Goal: Task Accomplishment & Management: Manage account settings

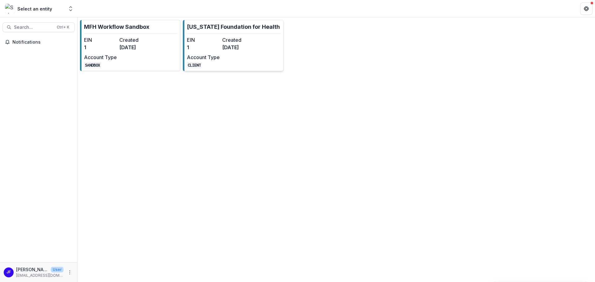
click at [229, 51] on dd "[DATE]" at bounding box center [238, 47] width 33 height 7
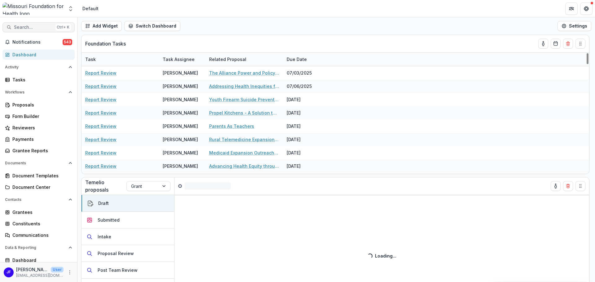
click at [18, 26] on span "Search..." at bounding box center [33, 27] width 39 height 5
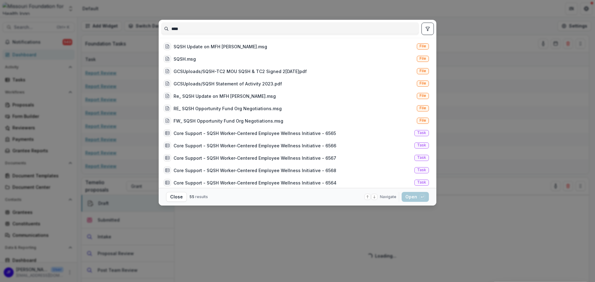
type input "****"
click at [426, 27] on icon "toggle filters" at bounding box center [427, 29] width 3 height 4
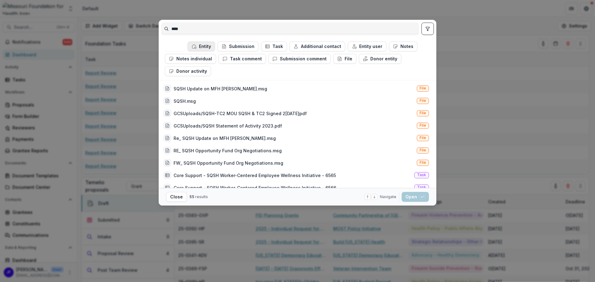
click at [202, 46] on button "Entity" at bounding box center [201, 47] width 28 height 10
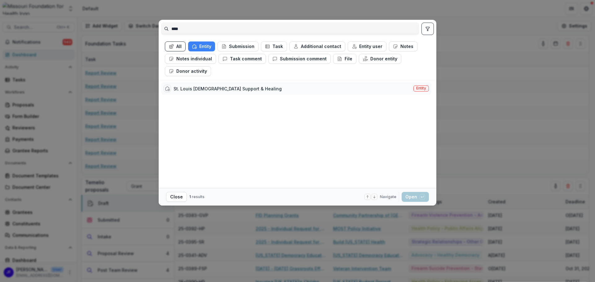
click at [220, 89] on div "St. Louis [DEMOGRAPHIC_DATA] Support & Healing" at bounding box center [227, 88] width 108 height 7
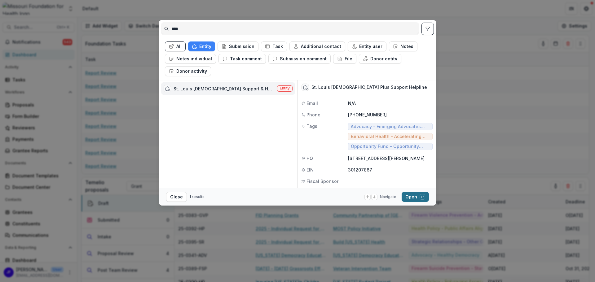
click at [409, 199] on button "Open with enter key" at bounding box center [414, 197] width 27 height 10
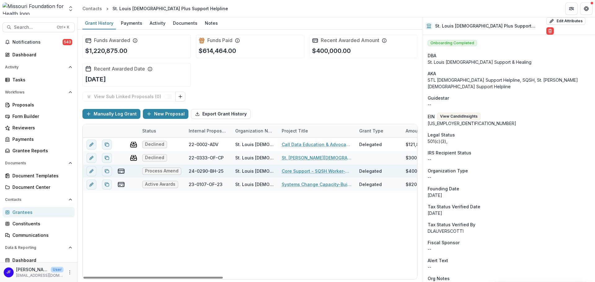
click at [319, 171] on link "Core Support - SQSH Worker-Centered Employee Wellness Initiative" at bounding box center [317, 171] width 70 height 7
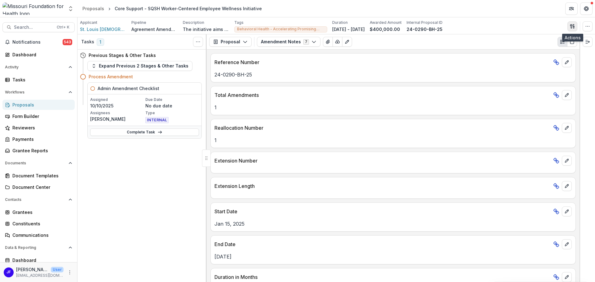
click at [571, 27] on icon "button" at bounding box center [572, 26] width 5 height 5
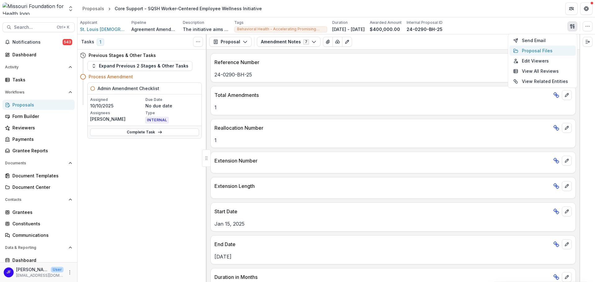
click at [544, 53] on button "Proposal Files" at bounding box center [542, 51] width 66 height 10
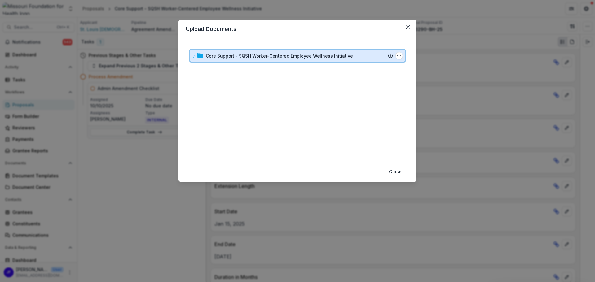
click at [193, 56] on icon at bounding box center [194, 57] width 4 height 4
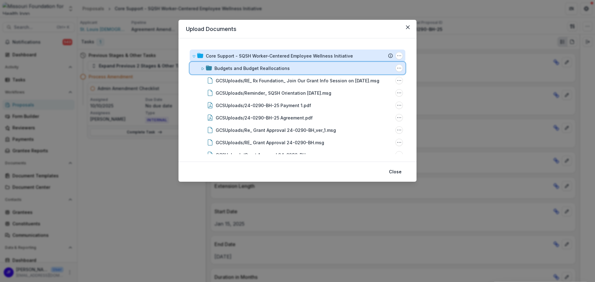
click at [202, 69] on icon at bounding box center [203, 69] width 4 height 4
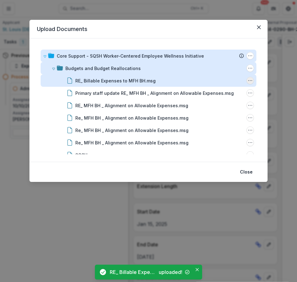
click at [248, 80] on icon "RE_ Billable Expenses to MFH BH.msg Options" at bounding box center [249, 80] width 5 height 5
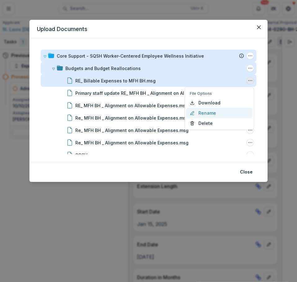
click at [225, 111] on button "Rename" at bounding box center [219, 113] width 66 height 10
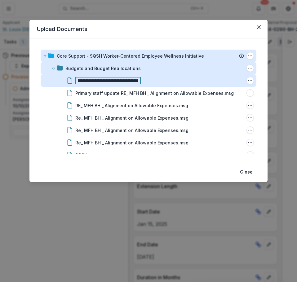
scroll to position [0, 44]
type input "**********"
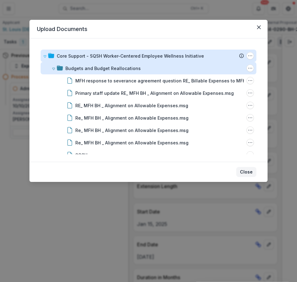
click at [248, 172] on button "Close" at bounding box center [246, 172] width 20 height 10
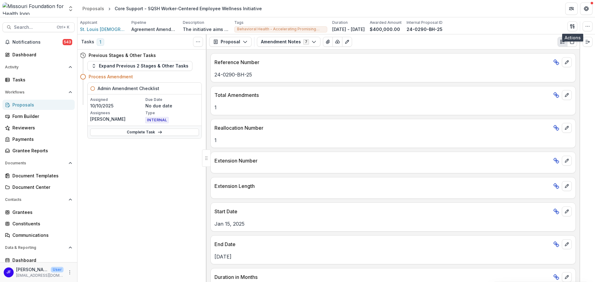
scroll to position [0, 0]
click at [39, 27] on span "Search..." at bounding box center [33, 27] width 39 height 5
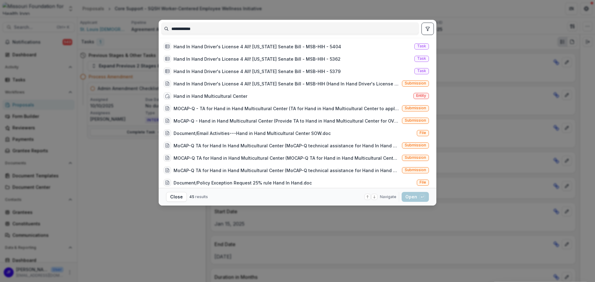
type input "**********"
click at [427, 27] on icon "toggle filters" at bounding box center [427, 29] width 3 height 4
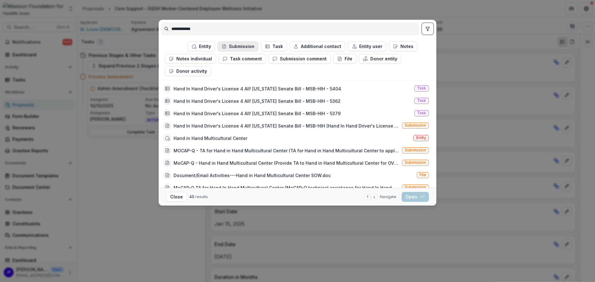
click at [244, 48] on button "Submission" at bounding box center [237, 47] width 41 height 10
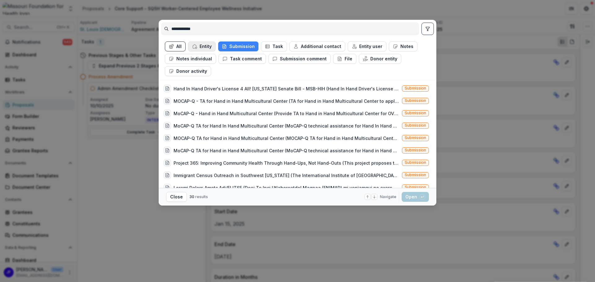
click at [203, 46] on button "Entity" at bounding box center [202, 47] width 28 height 10
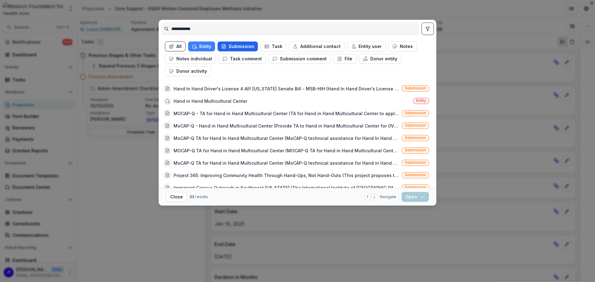
click at [233, 46] on button "Submission" at bounding box center [237, 47] width 40 height 10
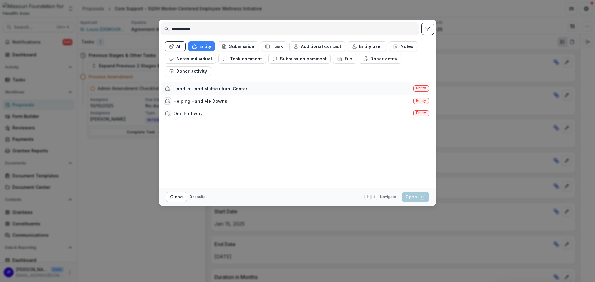
click at [212, 90] on div "Hand in Hand Multicultural Center" at bounding box center [210, 88] width 74 height 7
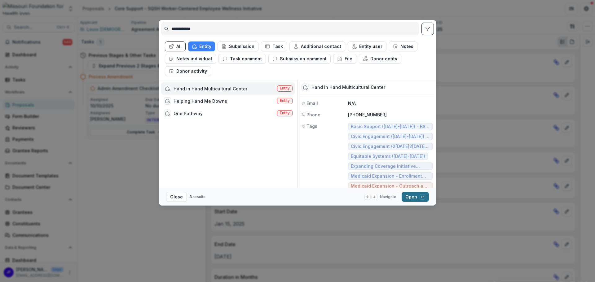
click at [409, 197] on button "Open with enter key" at bounding box center [414, 197] width 27 height 10
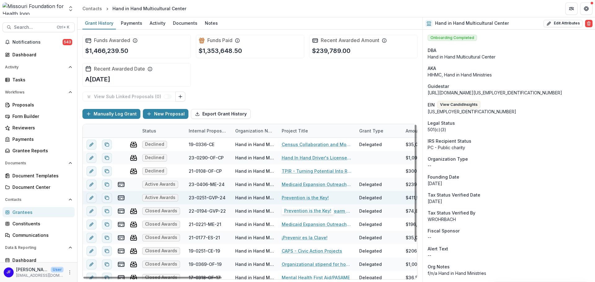
click at [290, 198] on link "Prevention is the Key!" at bounding box center [305, 197] width 47 height 7
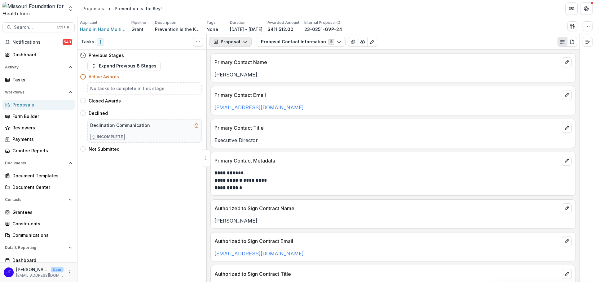
click at [238, 40] on button "Proposal" at bounding box center [230, 42] width 42 height 10
click at [233, 76] on div "Reports" at bounding box center [249, 76] width 57 height 7
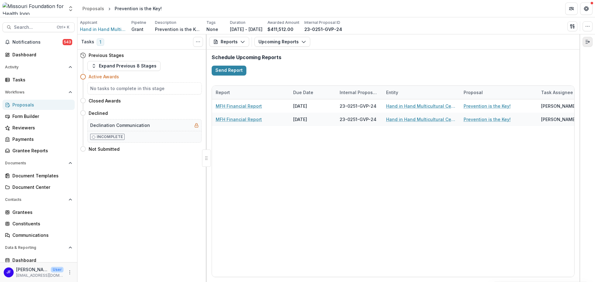
click at [586, 43] on line "Expand right" at bounding box center [586, 43] width 2 height 0
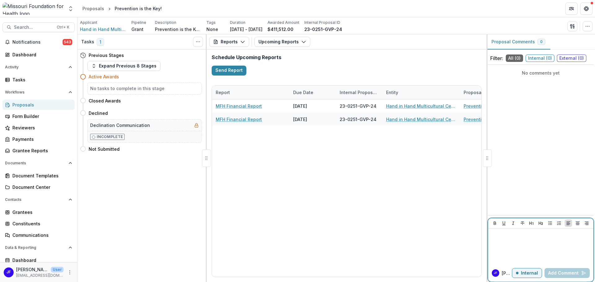
click at [495, 243] on div at bounding box center [540, 246] width 100 height 31
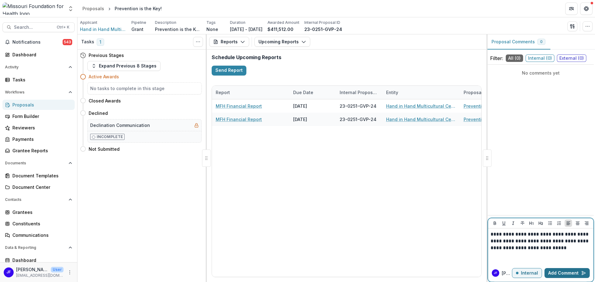
click at [554, 274] on button "Add Comment" at bounding box center [566, 273] width 45 height 10
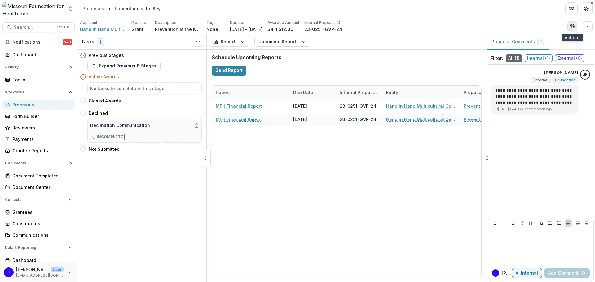
click at [570, 26] on icon "button" at bounding box center [572, 26] width 5 height 5
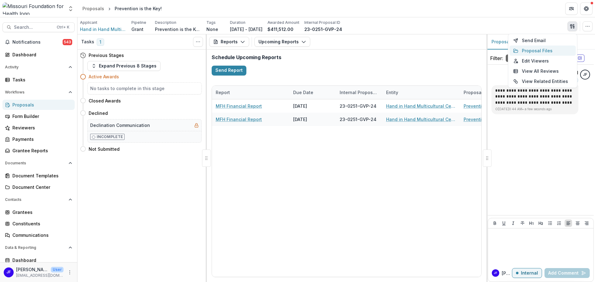
click at [535, 52] on button "Proposal Files" at bounding box center [542, 51] width 66 height 10
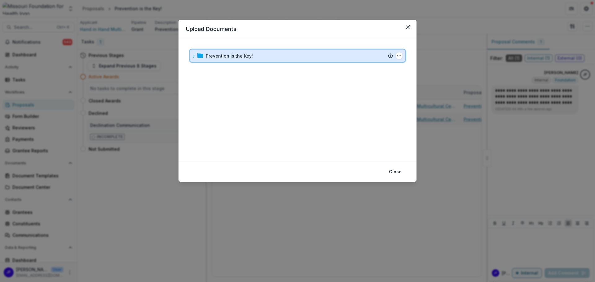
click at [194, 57] on icon at bounding box center [194, 56] width 2 height 2
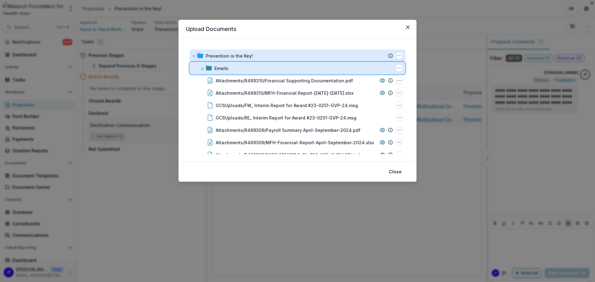
click at [201, 69] on icon at bounding box center [203, 69] width 4 height 4
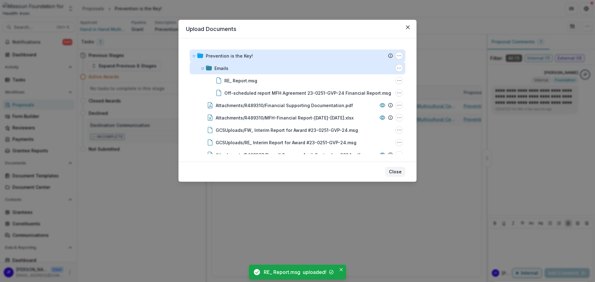
click at [397, 171] on button "Close" at bounding box center [395, 172] width 20 height 10
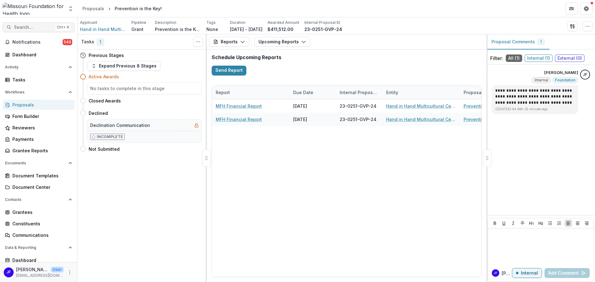
click at [36, 27] on span "Search..." at bounding box center [33, 27] width 39 height 5
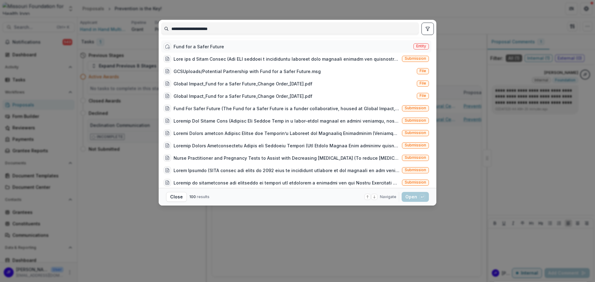
type input "**********"
click at [261, 46] on div "Fund for a Safer Future Entity" at bounding box center [296, 46] width 270 height 12
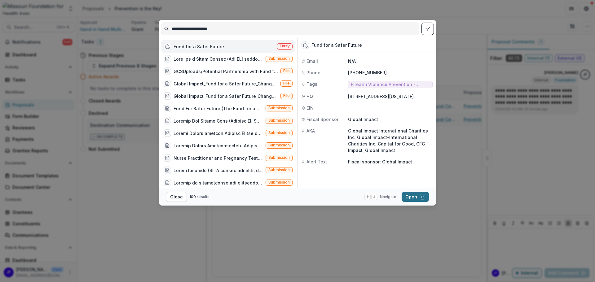
click at [409, 197] on button "Open with enter key" at bounding box center [414, 197] width 27 height 10
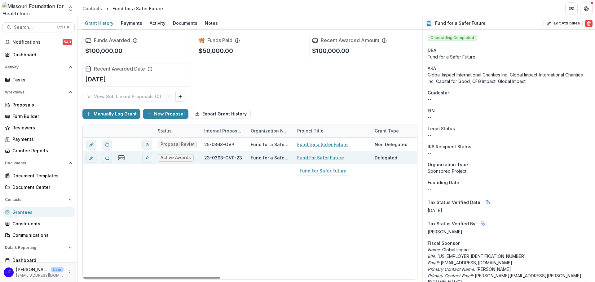
click at [311, 158] on link "Fund For Safer Future" at bounding box center [320, 158] width 47 height 7
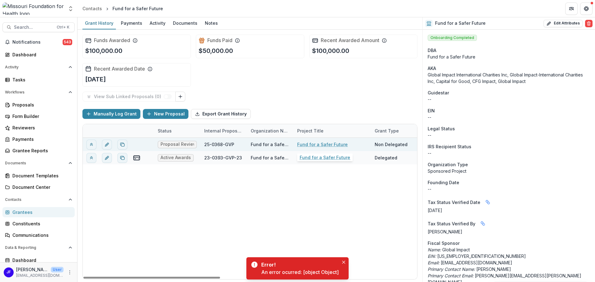
click at [316, 144] on link "Fund for a Safer Future" at bounding box center [322, 144] width 50 height 7
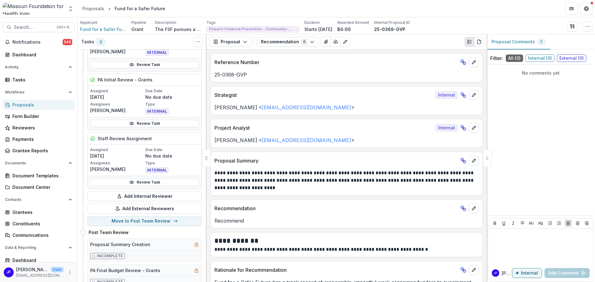
scroll to position [62, 0]
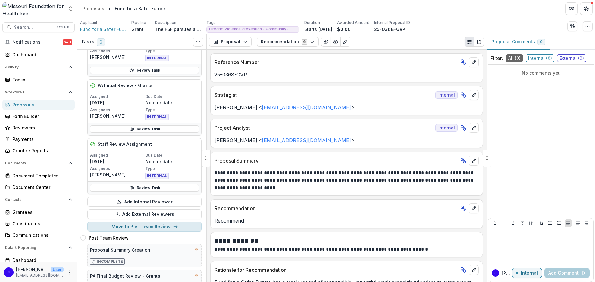
click at [159, 226] on button "Move to Post Team Review" at bounding box center [144, 227] width 114 height 10
select select "**********"
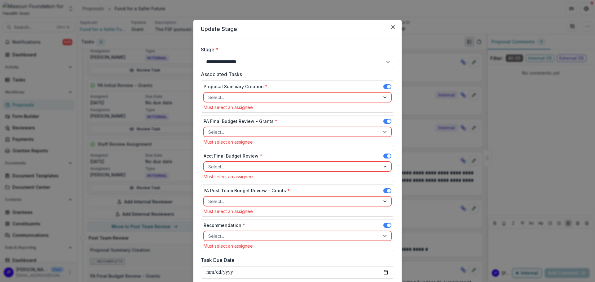
click at [323, 95] on div at bounding box center [291, 98] width 167 height 8
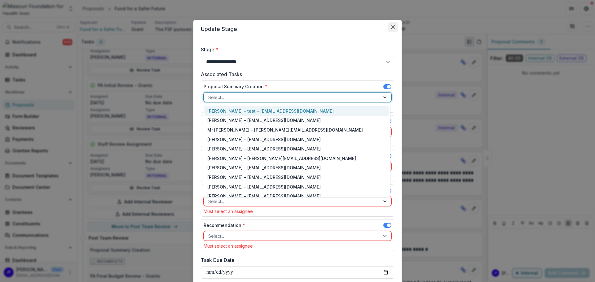
click at [392, 25] on button "Close" at bounding box center [393, 27] width 10 height 10
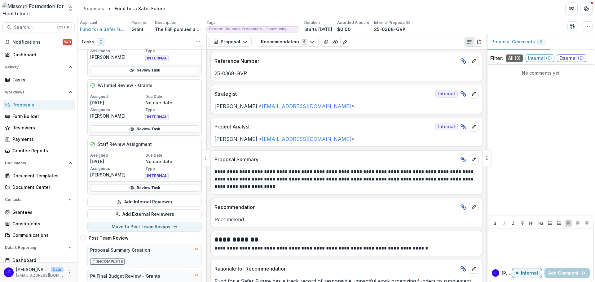
scroll to position [0, 0]
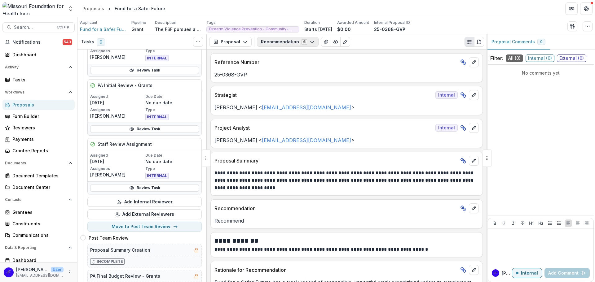
click at [271, 43] on button "Recommendation 6" at bounding box center [288, 42] width 62 height 10
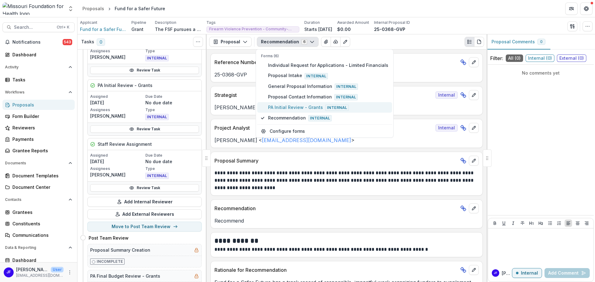
click at [280, 107] on span "PA Initial Review - Grants Internal" at bounding box center [328, 107] width 120 height 7
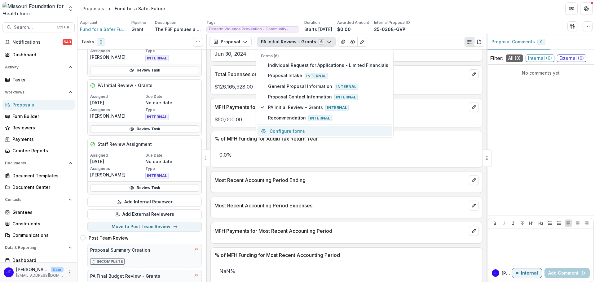
scroll to position [805, 0]
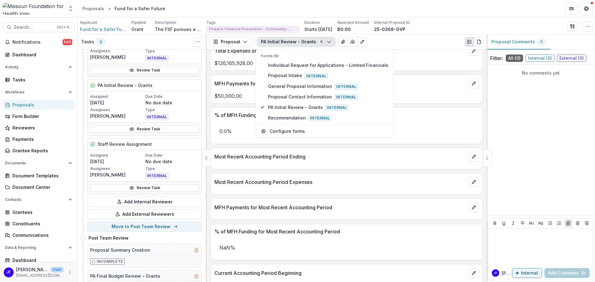
click at [530, 149] on div "No comments yet" at bounding box center [540, 140] width 106 height 146
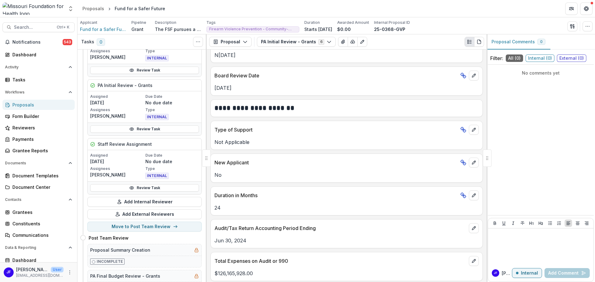
scroll to position [626, 0]
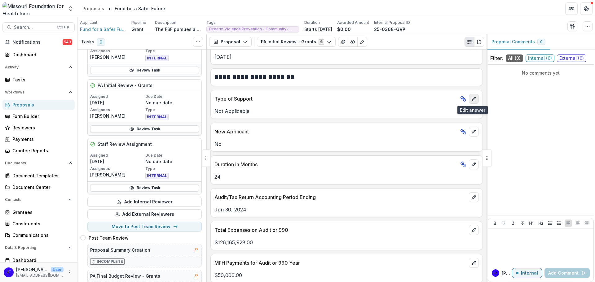
click at [472, 98] on icon "edit" at bounding box center [473, 98] width 3 height 3
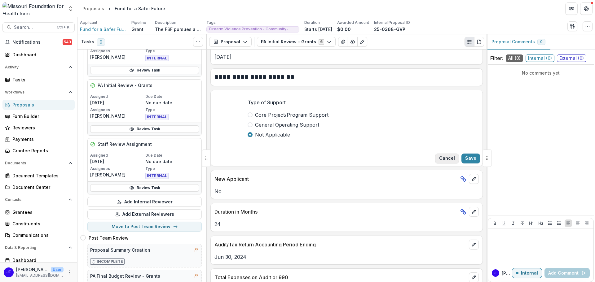
click at [443, 157] on button "Cancel" at bounding box center [447, 159] width 24 height 10
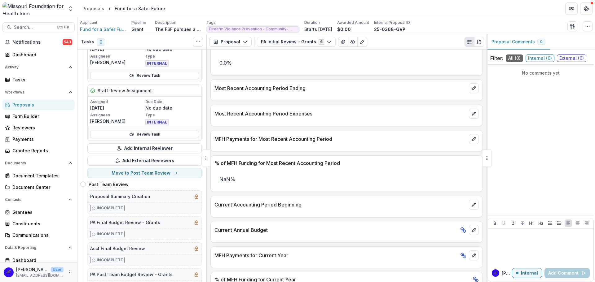
scroll to position [124, 0]
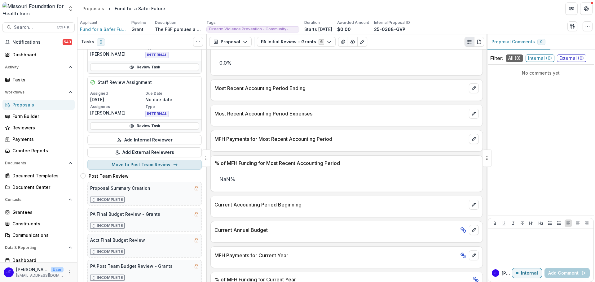
click at [130, 165] on button "Move to Post Team Review" at bounding box center [144, 165] width 114 height 10
select select "**********"
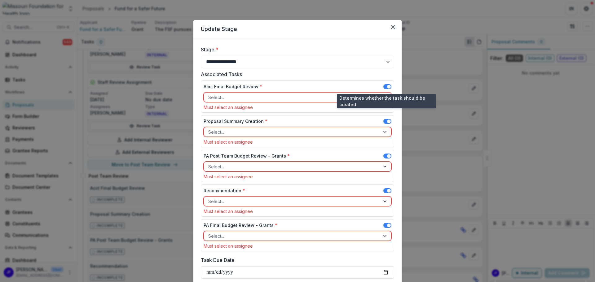
click at [387, 85] on span at bounding box center [389, 87] width 4 height 4
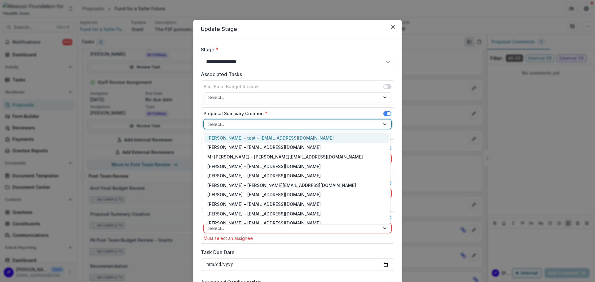
click at [305, 125] on div at bounding box center [291, 124] width 167 height 8
click at [259, 172] on div "[PERSON_NAME] - [EMAIL_ADDRESS][DOMAIN_NAME]" at bounding box center [296, 176] width 185 height 10
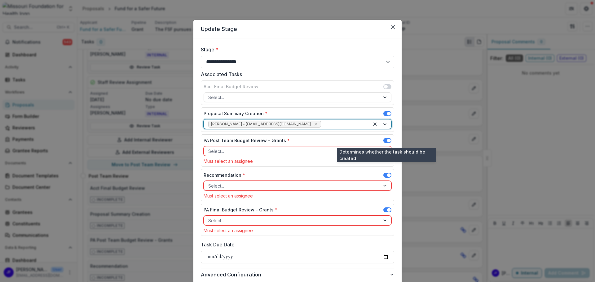
click at [386, 140] on span at bounding box center [387, 140] width 8 height 5
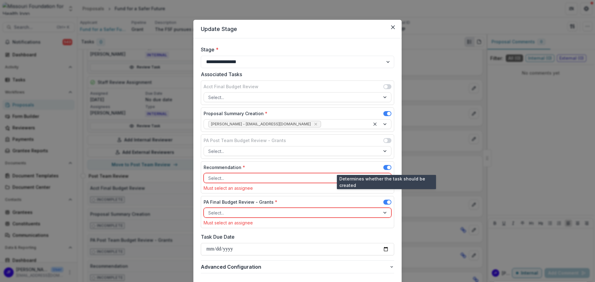
click at [385, 166] on span at bounding box center [387, 167] width 8 height 5
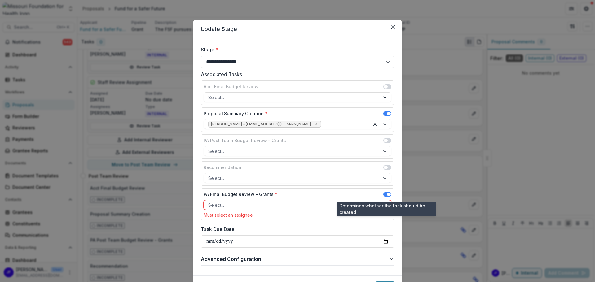
click at [387, 195] on span at bounding box center [389, 195] width 4 height 4
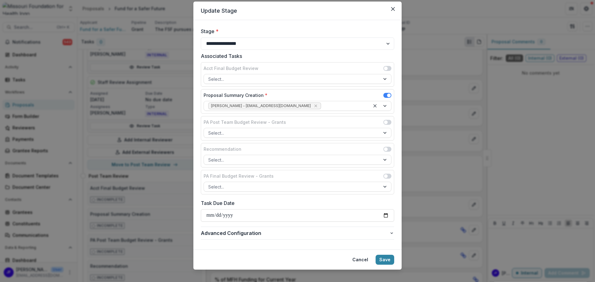
scroll to position [26, 0]
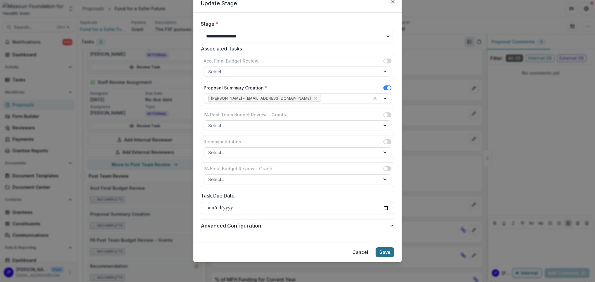
click at [385, 252] on button "Save" at bounding box center [384, 252] width 19 height 10
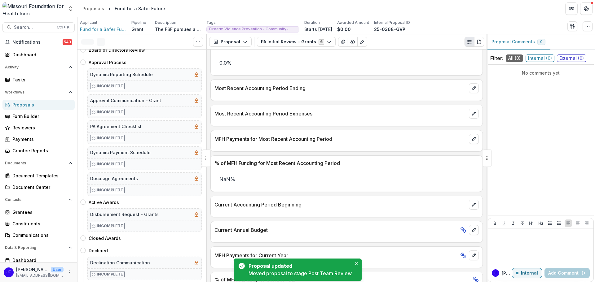
scroll to position [0, 0]
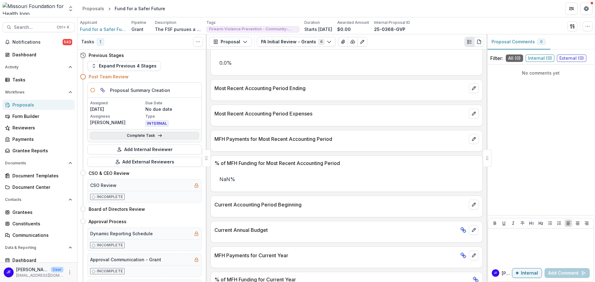
click at [146, 137] on link "Complete Task" at bounding box center [144, 135] width 109 height 7
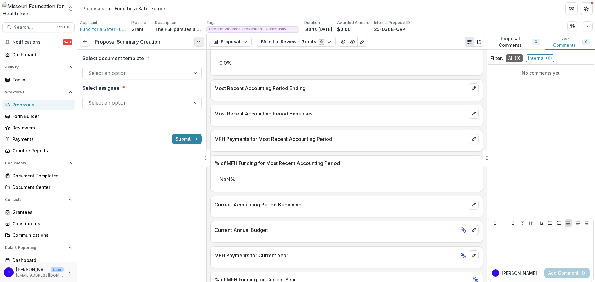
click at [199, 45] on button "Options" at bounding box center [199, 42] width 10 height 10
click at [161, 56] on link "View task" at bounding box center [169, 56] width 66 height 10
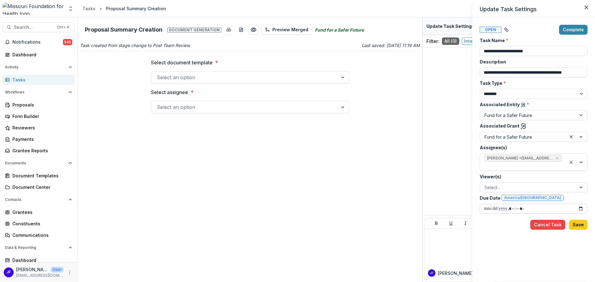
click at [580, 210] on input "Due Date America/[GEOGRAPHIC_DATA]" at bounding box center [533, 209] width 108 height 10
type input "**********"
click at [577, 224] on button "Save" at bounding box center [578, 225] width 19 height 10
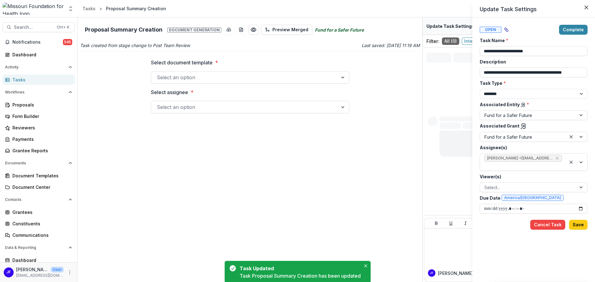
type input "**********"
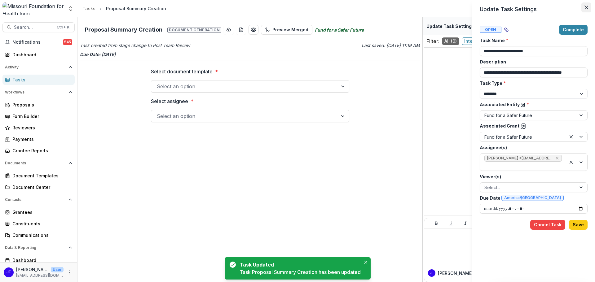
click at [588, 7] on button "Close" at bounding box center [586, 7] width 10 height 10
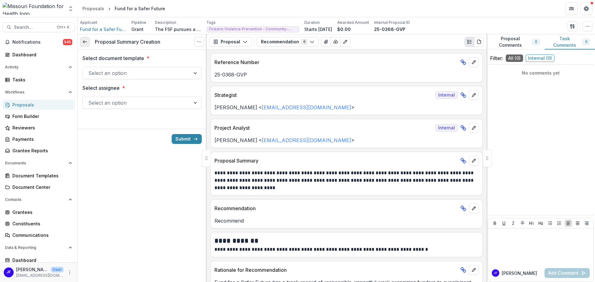
click at [87, 42] on icon at bounding box center [84, 41] width 5 height 5
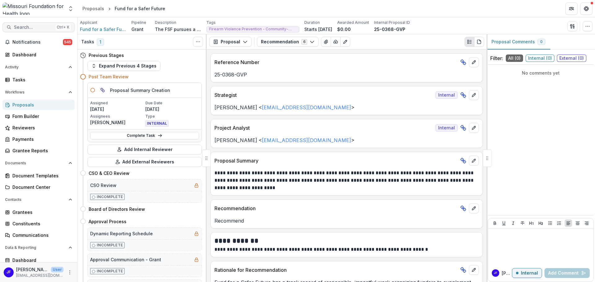
click at [32, 30] on button "Search... Ctrl + K" at bounding box center [38, 27] width 72 height 10
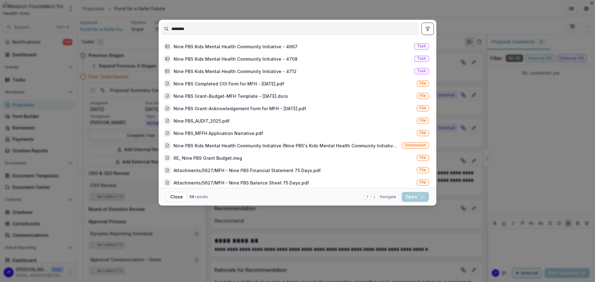
type input "********"
click at [426, 26] on icon "toggle filters" at bounding box center [427, 28] width 5 height 5
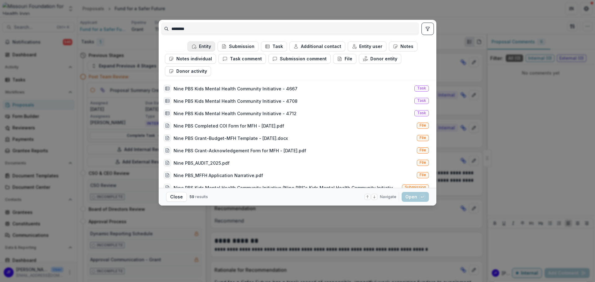
click at [194, 46] on icon "button" at bounding box center [193, 46] width 5 height 5
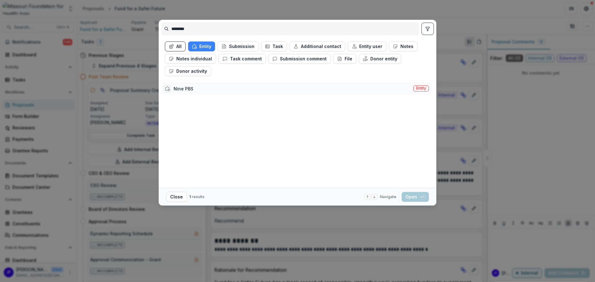
click at [179, 87] on div "Nine PBS" at bounding box center [183, 88] width 20 height 7
click at [404, 198] on button "Open with enter key" at bounding box center [414, 197] width 27 height 10
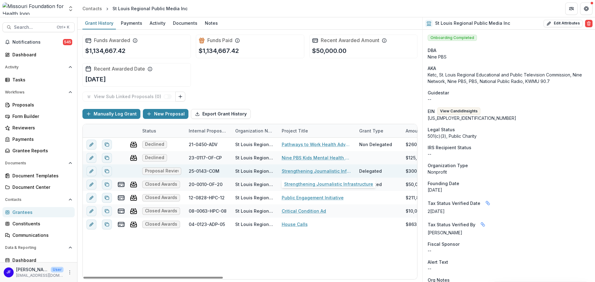
click at [303, 171] on link "Strengthening Journalistic Infrastructure" at bounding box center [317, 171] width 70 height 7
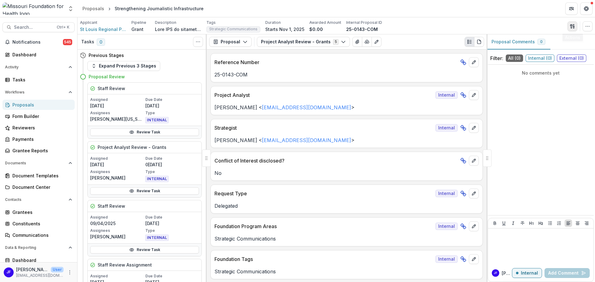
click at [571, 29] on button "button" at bounding box center [572, 26] width 10 height 10
click at [529, 49] on button "Proposal Files" at bounding box center [542, 51] width 66 height 10
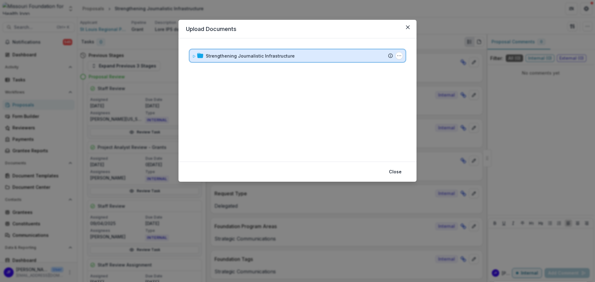
click at [192, 57] on icon at bounding box center [194, 57] width 4 height 4
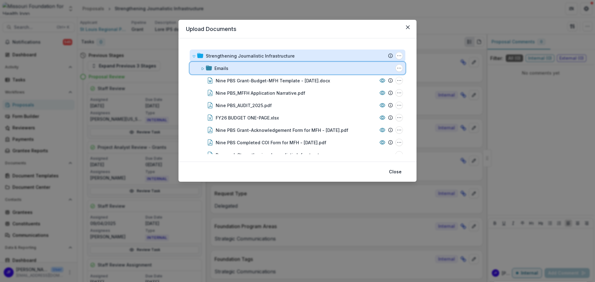
click at [201, 68] on icon at bounding box center [203, 69] width 4 height 4
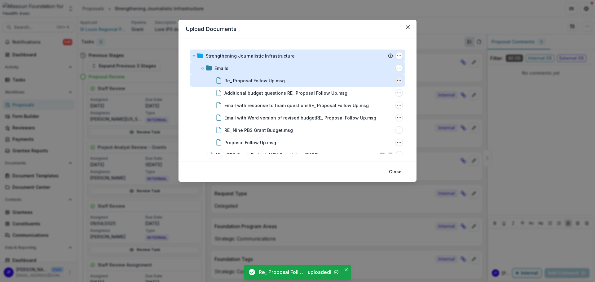
click at [396, 80] on icon "Re_ Proposal Follow Up.msg Options" at bounding box center [398, 80] width 5 height 5
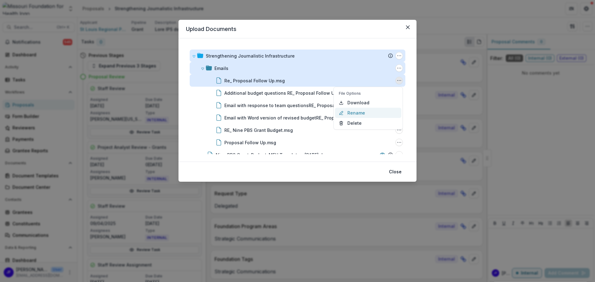
click at [361, 114] on button "Rename" at bounding box center [368, 113] width 66 height 10
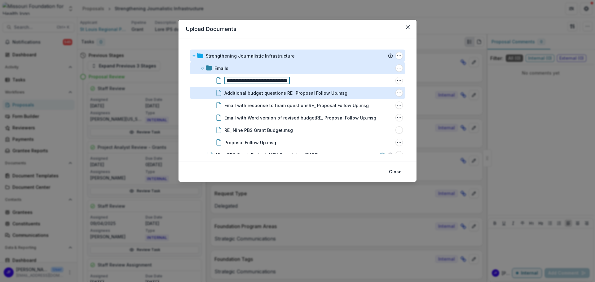
scroll to position [0, 18]
type input "**********"
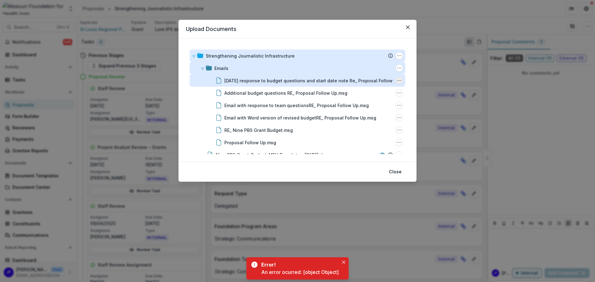
click at [396, 80] on icon "10.13.25 response to budget questions and start date note Re_ Proposal Follow U…" at bounding box center [398, 80] width 5 height 5
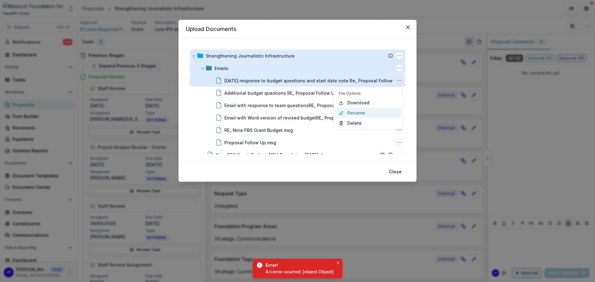
click at [356, 112] on button "Rename" at bounding box center [368, 113] width 66 height 10
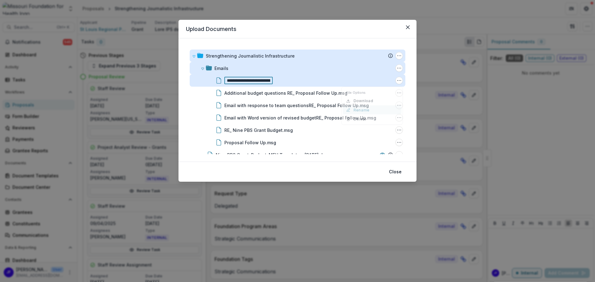
scroll to position [0, 110]
click at [239, 79] on input "**********" at bounding box center [256, 80] width 65 height 7
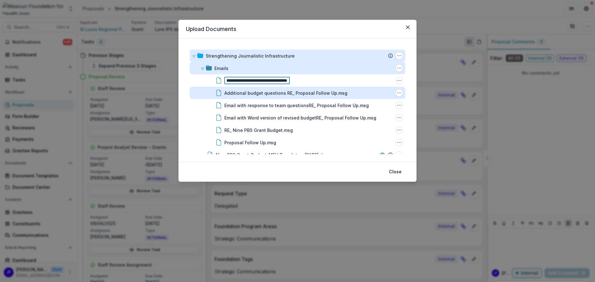
scroll to position [0, 109]
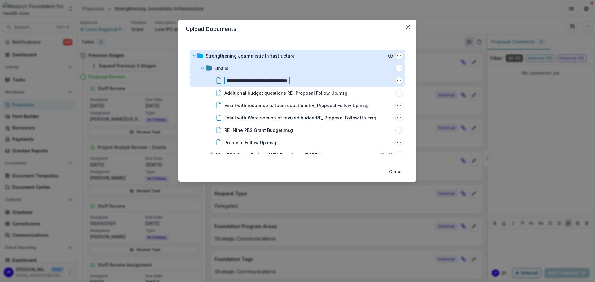
click at [286, 81] on input "**********" at bounding box center [256, 80] width 65 height 7
type input "**********"
click at [395, 171] on button "Close" at bounding box center [395, 172] width 20 height 10
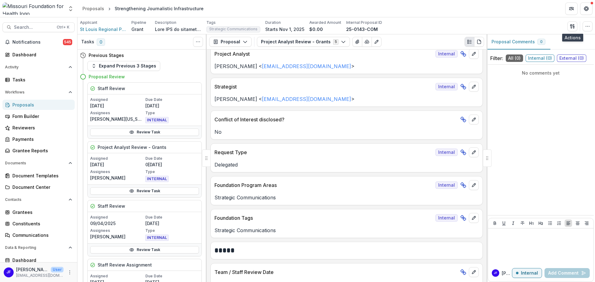
scroll to position [0, 0]
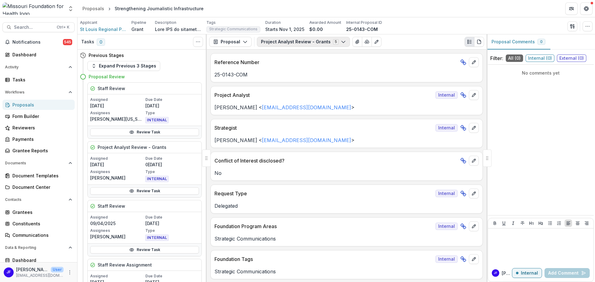
click at [285, 40] on button "Project Analyst Review - Grants 5" at bounding box center [303, 42] width 93 height 10
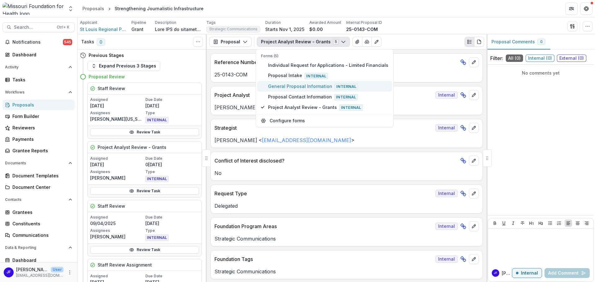
click at [287, 87] on span "General Proposal Information Internal" at bounding box center [328, 86] width 120 height 7
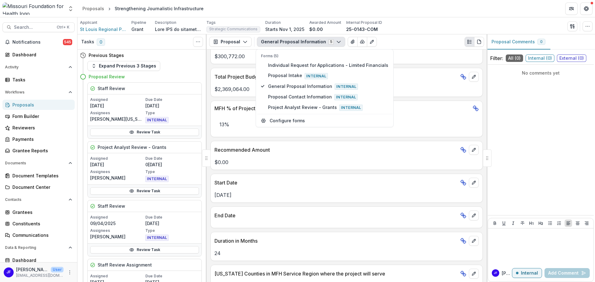
scroll to position [403, 0]
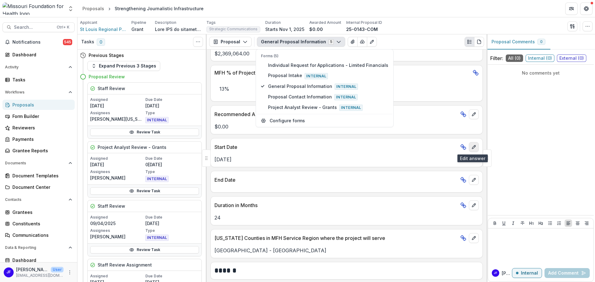
click at [471, 148] on icon "edit" at bounding box center [473, 147] width 5 height 5
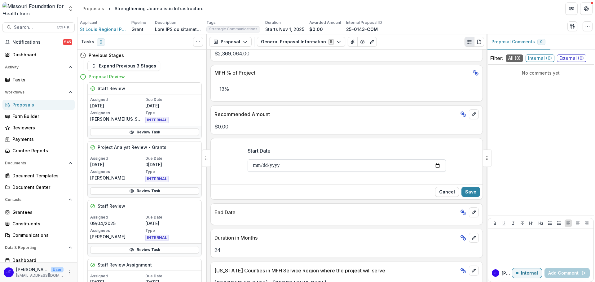
click at [438, 166] on input "**********" at bounding box center [346, 165] width 198 height 12
type input "**********"
click at [472, 191] on button "Save" at bounding box center [470, 192] width 19 height 10
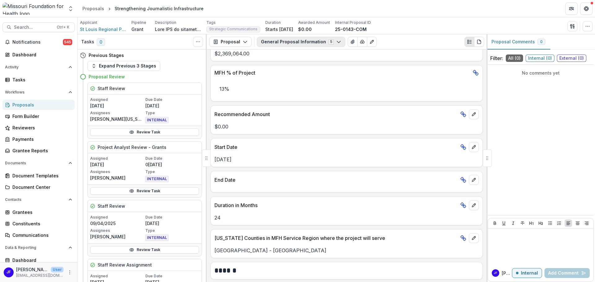
click at [288, 40] on button "General Proposal Information 5" at bounding box center [301, 42] width 88 height 10
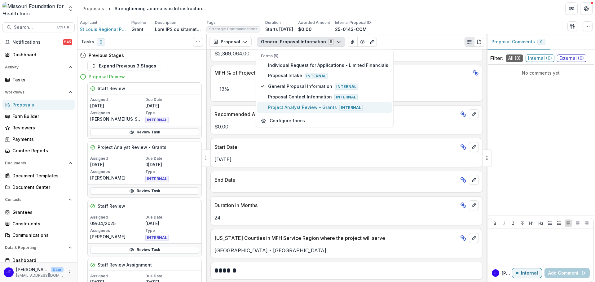
click at [282, 109] on span "Project Analyst Review - Grants Internal" at bounding box center [328, 107] width 120 height 7
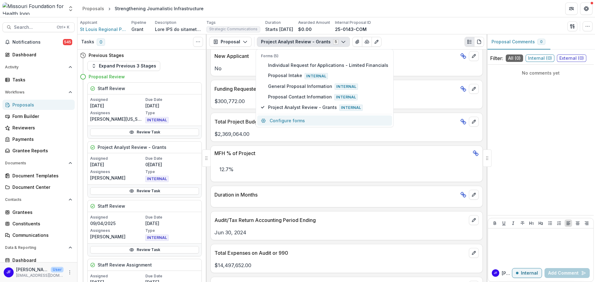
scroll to position [422, 0]
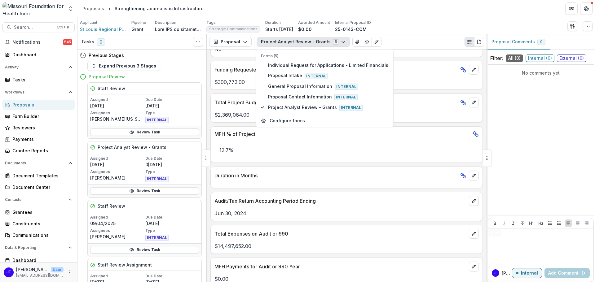
click at [504, 186] on div "No comments yet" at bounding box center [540, 140] width 106 height 146
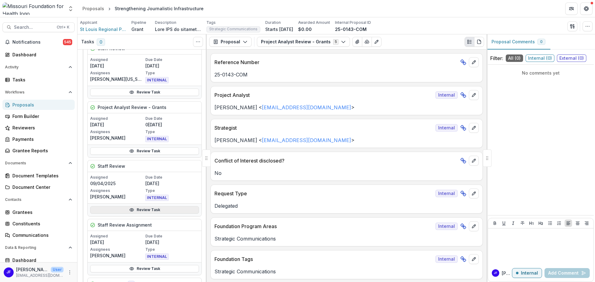
scroll to position [62, 0]
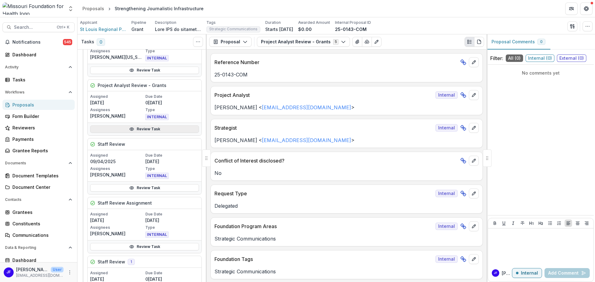
click at [140, 130] on link "Review Task" at bounding box center [144, 128] width 109 height 7
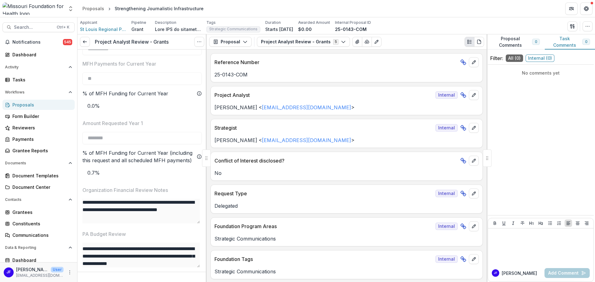
scroll to position [960, 0]
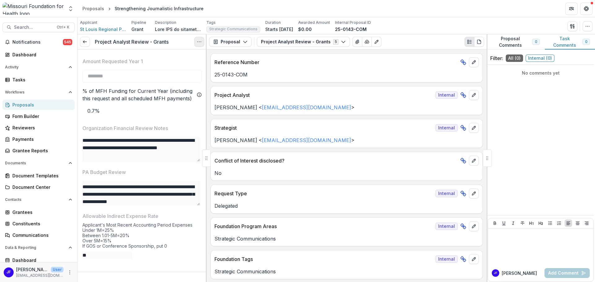
click at [198, 43] on icon "Options" at bounding box center [199, 41] width 5 height 5
click at [161, 68] on button "Reopen Task" at bounding box center [169, 69] width 66 height 10
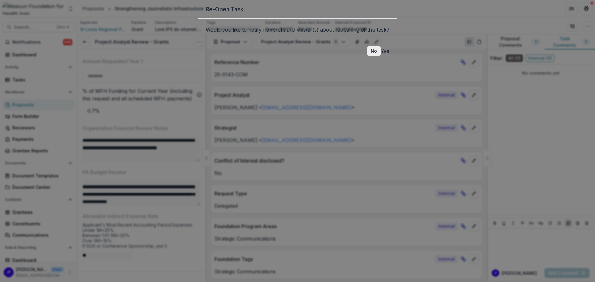
click at [366, 56] on button "No" at bounding box center [373, 51] width 14 height 10
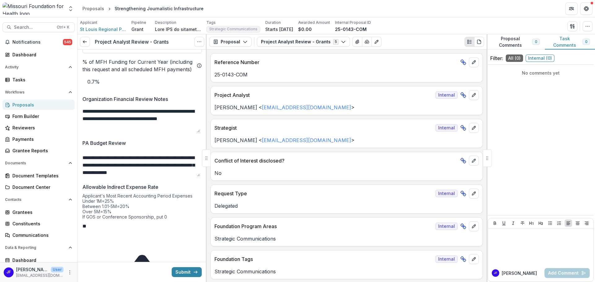
drag, startPoint x: 196, startPoint y: 193, endPoint x: 194, endPoint y: 224, distance: 31.0
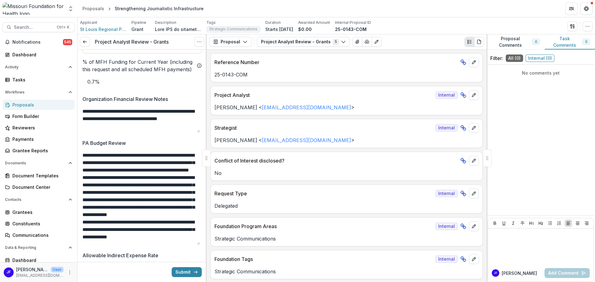
scroll to position [17, 0]
drag, startPoint x: 199, startPoint y: 194, endPoint x: 186, endPoint y: 267, distance: 73.9
click at [186, 249] on textarea "**********" at bounding box center [140, 201] width 117 height 98
click at [87, 177] on textarea "**********" at bounding box center [140, 201] width 117 height 98
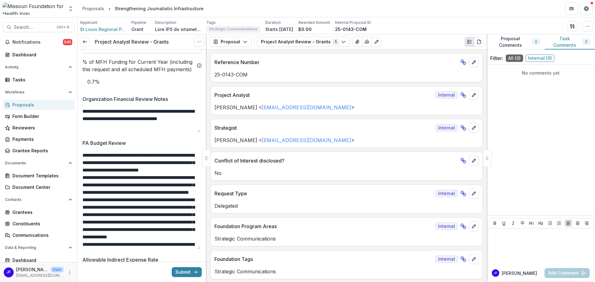
click at [142, 199] on textarea "**********" at bounding box center [140, 201] width 117 height 98
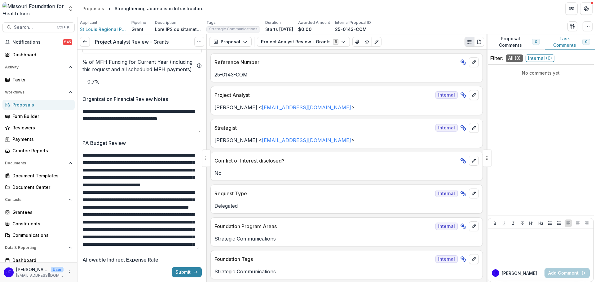
click at [106, 186] on textarea "**********" at bounding box center [140, 201] width 117 height 98
click at [93, 210] on textarea "**********" at bounding box center [140, 201] width 117 height 98
click at [143, 217] on textarea "**********" at bounding box center [140, 201] width 117 height 98
type textarea "**********"
click at [181, 274] on button "Submit" at bounding box center [187, 272] width 30 height 10
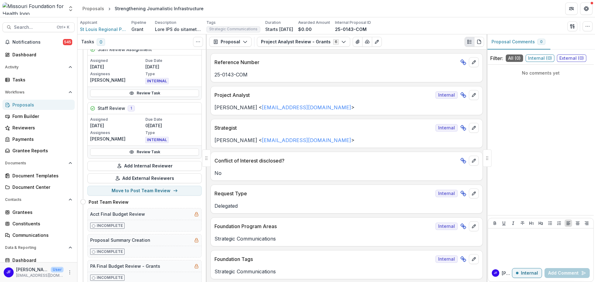
scroll to position [217, 0]
click at [137, 189] on button "Move to Post Team Review" at bounding box center [144, 190] width 114 height 10
select select "**********"
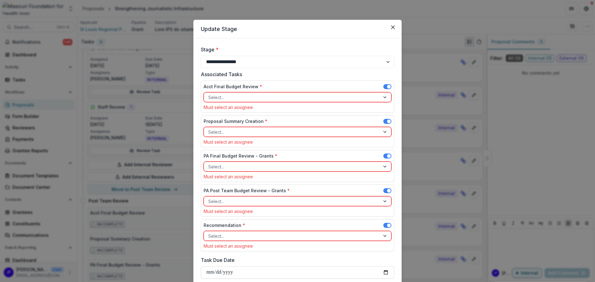
click at [352, 97] on div at bounding box center [291, 98] width 167 height 8
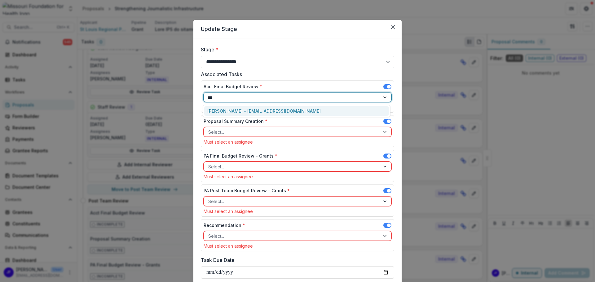
type input "****"
click at [344, 109] on div "[PERSON_NAME] - [EMAIL_ADDRESS][DOMAIN_NAME]" at bounding box center [296, 111] width 185 height 10
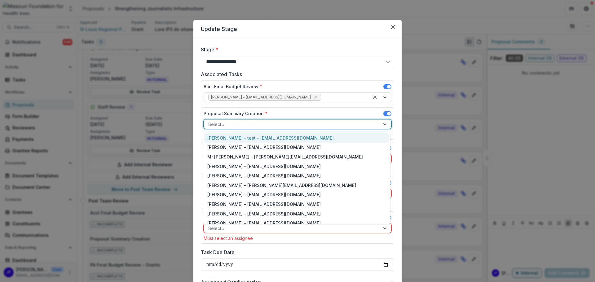
click at [362, 123] on div at bounding box center [291, 124] width 167 height 8
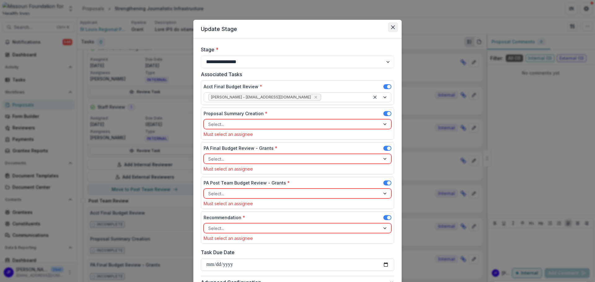
click at [393, 28] on icon "Close" at bounding box center [393, 27] width 4 height 4
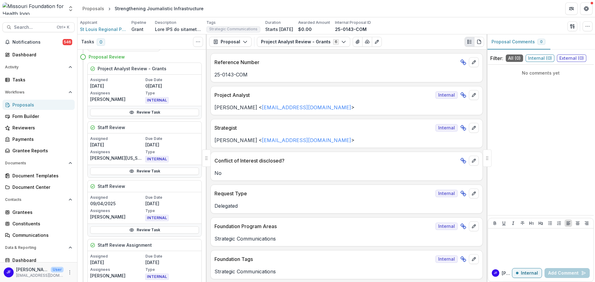
scroll to position [0, 0]
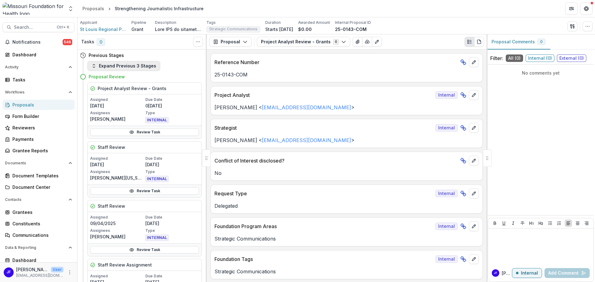
click at [137, 68] on button "Expand Previous 3 Stages" at bounding box center [123, 66] width 73 height 10
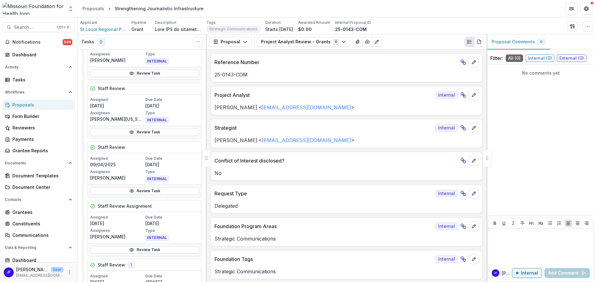
scroll to position [496, 0]
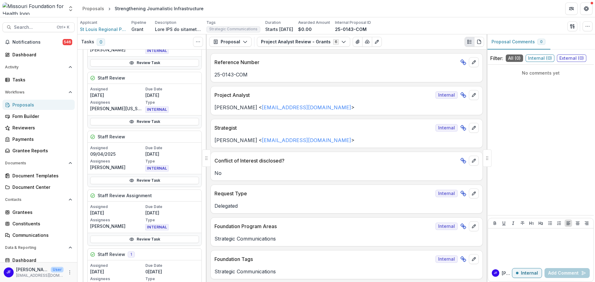
select select "**********"
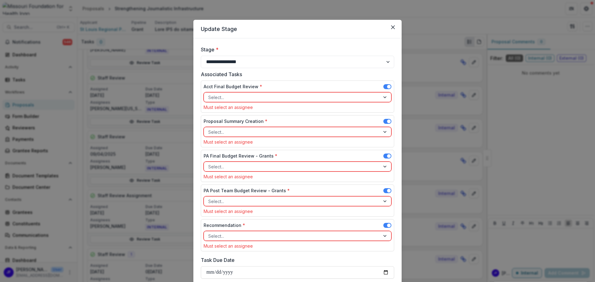
click at [351, 95] on div at bounding box center [291, 98] width 167 height 8
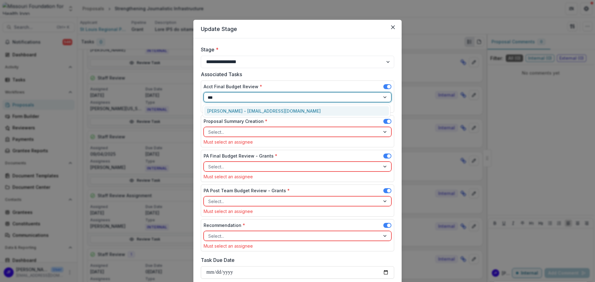
type input "****"
click at [264, 108] on div "[PERSON_NAME] - [EMAIL_ADDRESS][DOMAIN_NAME]" at bounding box center [296, 111] width 185 height 10
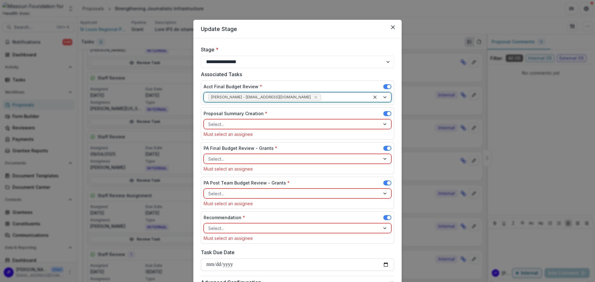
click at [257, 124] on div at bounding box center [291, 124] width 167 height 8
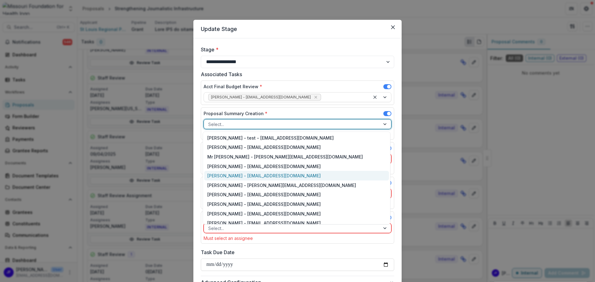
click at [245, 174] on div "[PERSON_NAME] - [EMAIL_ADDRESS][DOMAIN_NAME]" at bounding box center [296, 176] width 185 height 10
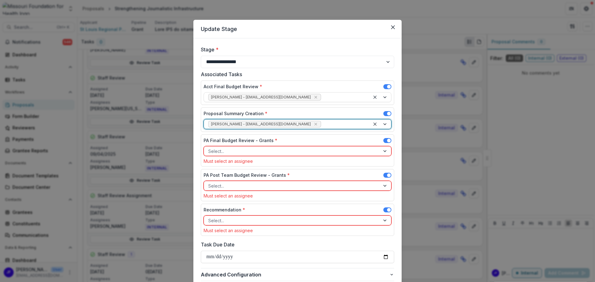
click at [325, 150] on div at bounding box center [291, 151] width 167 height 8
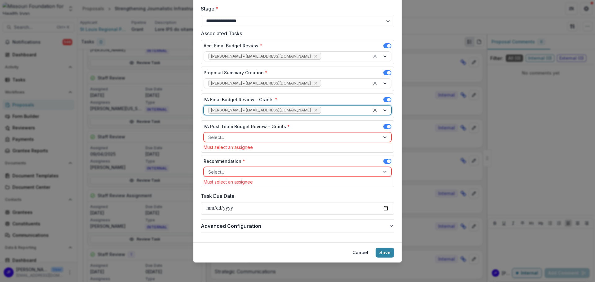
scroll to position [41, 0]
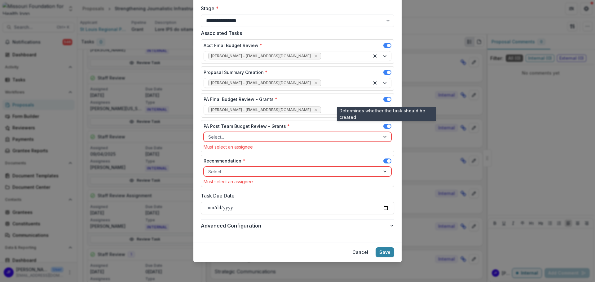
click at [386, 98] on span at bounding box center [387, 99] width 8 height 5
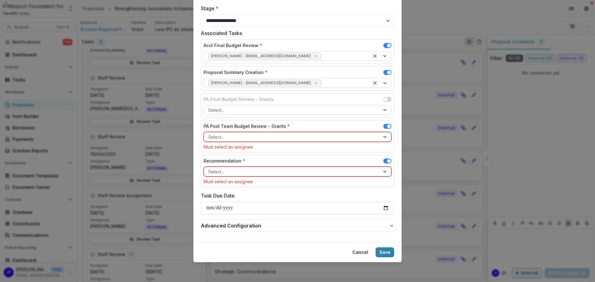
click at [236, 135] on div at bounding box center [291, 137] width 167 height 8
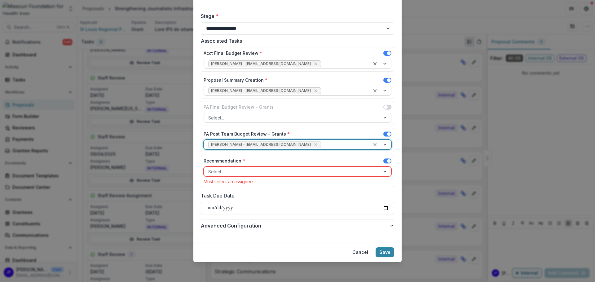
scroll to position [33, 0]
click at [265, 171] on div at bounding box center [291, 172] width 167 height 8
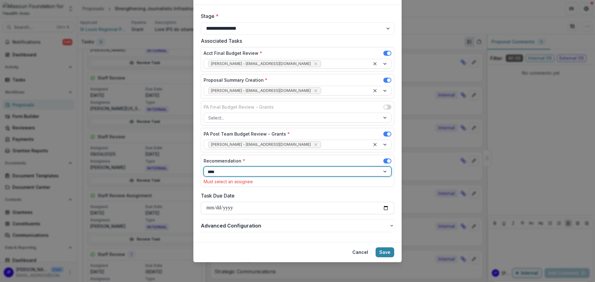
type input "*****"
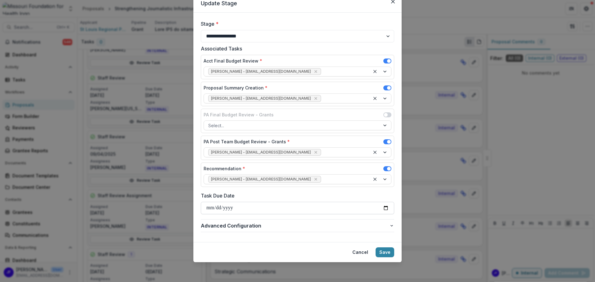
click at [386, 206] on input "Task Due Date" at bounding box center [297, 208] width 193 height 12
type input "**********"
click at [383, 251] on button "Save" at bounding box center [384, 252] width 19 height 10
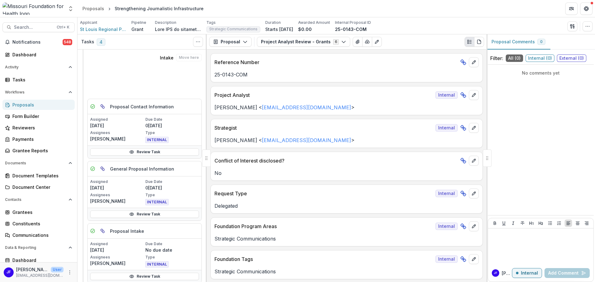
scroll to position [217, 0]
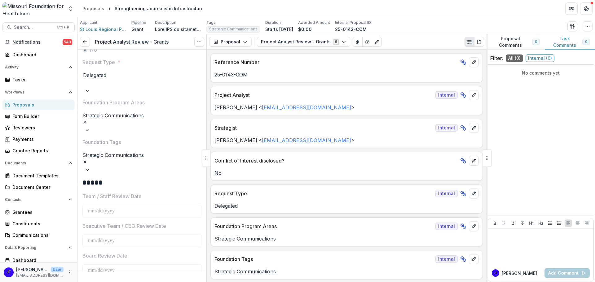
scroll to position [186, 0]
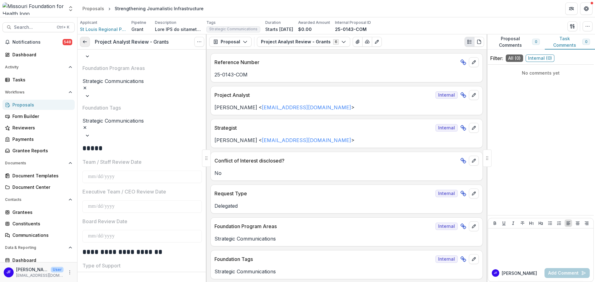
click at [84, 41] on polyline at bounding box center [83, 42] width 1 height 2
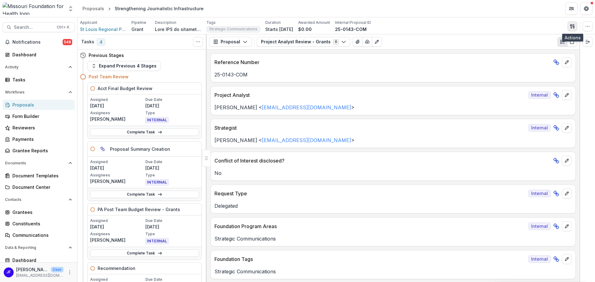
click at [571, 27] on icon "button" at bounding box center [572, 26] width 5 height 5
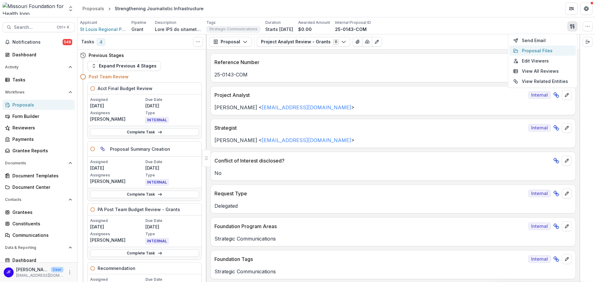
click at [524, 52] on button "Proposal Files" at bounding box center [542, 51] width 66 height 10
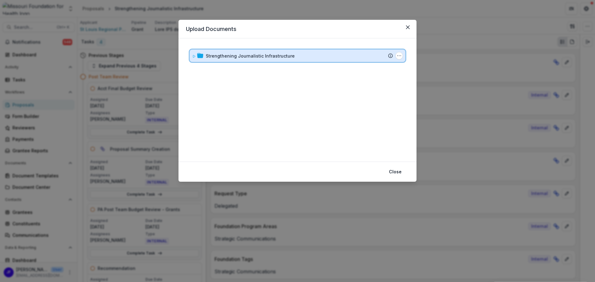
click at [193, 58] on icon at bounding box center [194, 57] width 4 height 4
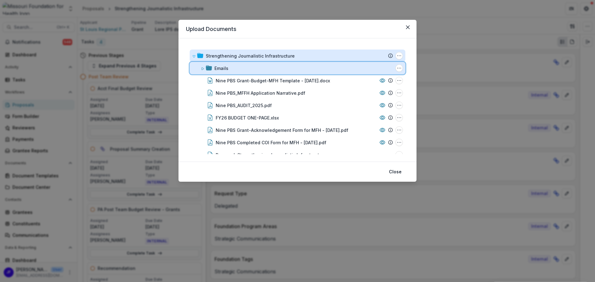
click at [201, 67] on icon at bounding box center [203, 69] width 4 height 4
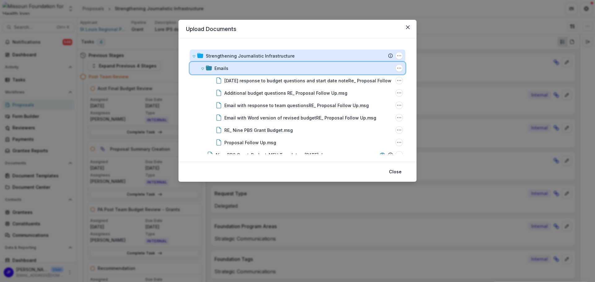
click at [202, 68] on icon at bounding box center [202, 69] width 2 height 2
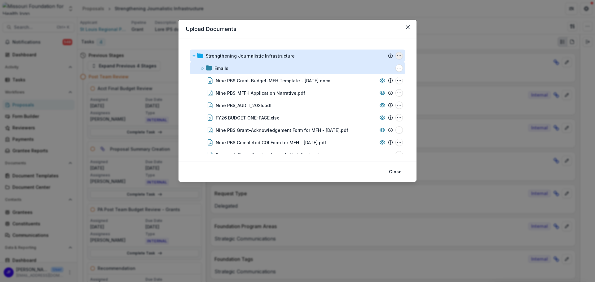
click at [398, 55] on icon "Strengthening Journalistic Infrastructure Options" at bounding box center [398, 55] width 5 height 5
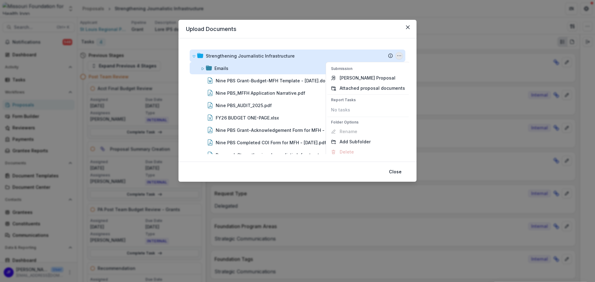
scroll to position [4, 0]
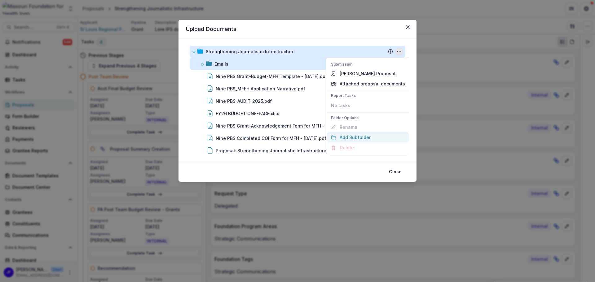
click at [351, 138] on button "Add Subfolder" at bounding box center [367, 137] width 81 height 10
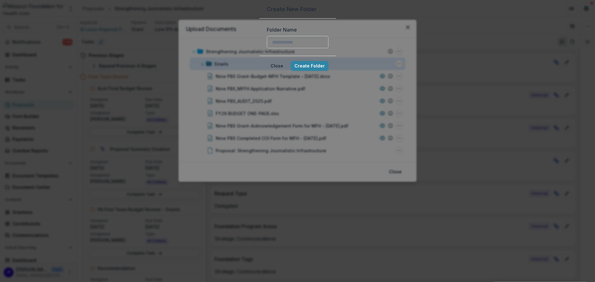
click at [267, 48] on input "Folder Name" at bounding box center [298, 42] width 62 height 12
type input "**********"
click at [328, 71] on button "Create Folder" at bounding box center [310, 66] width 38 height 10
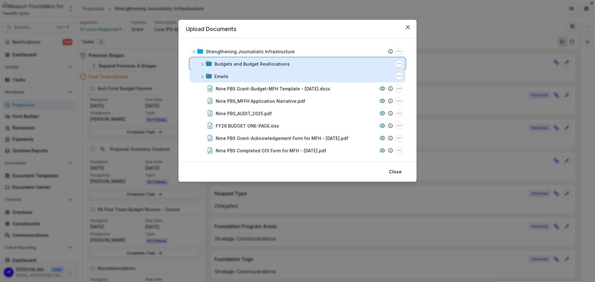
click at [200, 65] on div "Budgets and Budget Reallocations Folder Options Rename Add Subfolder Delete" at bounding box center [298, 64] width 216 height 12
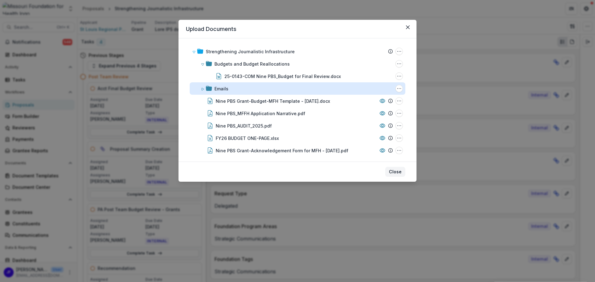
click at [397, 172] on button "Close" at bounding box center [395, 172] width 20 height 10
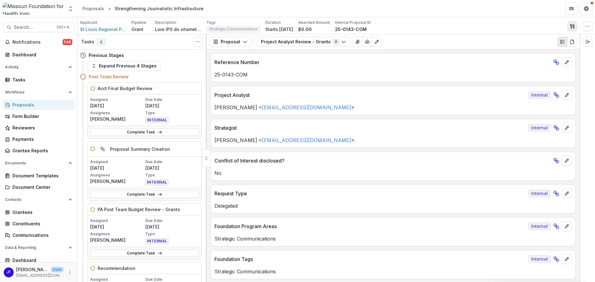
click at [570, 27] on icon "button" at bounding box center [572, 26] width 5 height 5
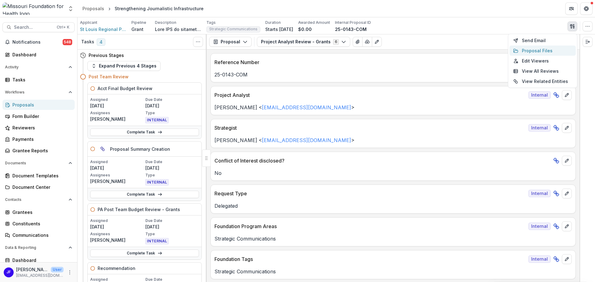
click at [524, 49] on button "Proposal Files" at bounding box center [542, 51] width 66 height 10
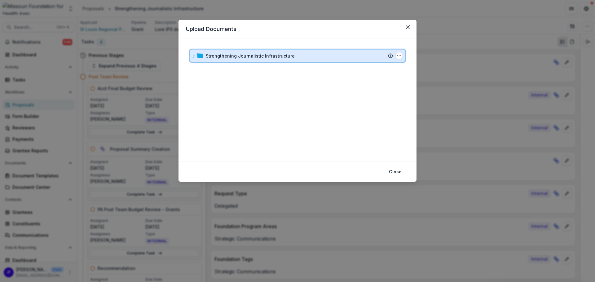
click at [191, 59] on div "Strengthening Journalistic Infrastructure Submission [PERSON_NAME] Proposal Att…" at bounding box center [298, 56] width 216 height 12
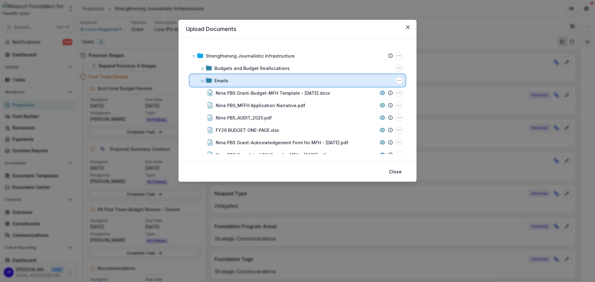
click at [203, 80] on icon at bounding box center [203, 81] width 4 height 4
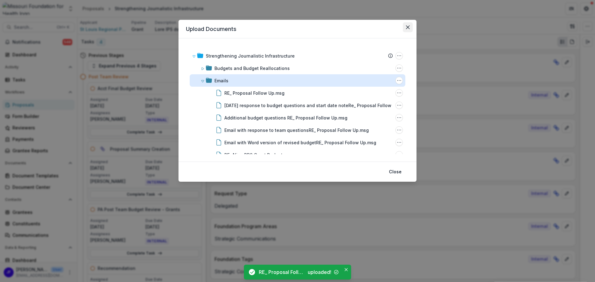
click at [409, 27] on icon "Close" at bounding box center [408, 27] width 4 height 4
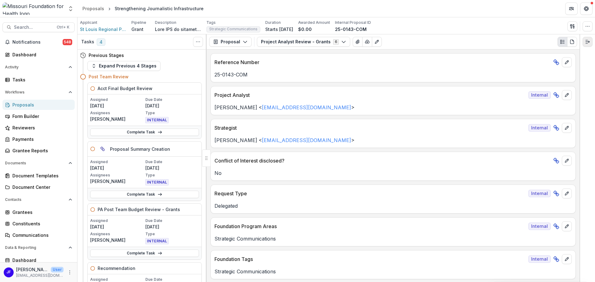
click at [590, 44] on button "Expand right" at bounding box center [587, 42] width 10 height 10
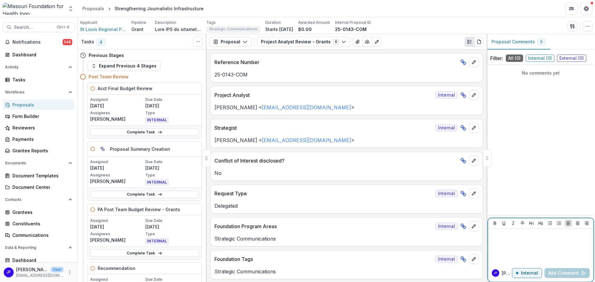
click at [510, 236] on p at bounding box center [540, 234] width 100 height 7
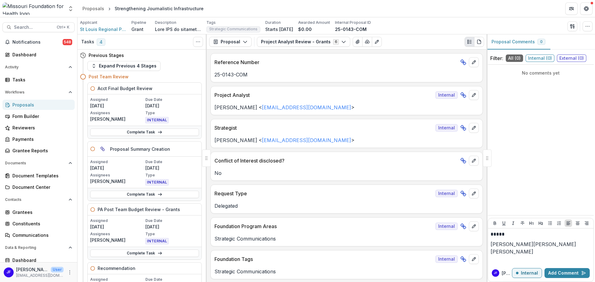
click at [506, 246] on button "[PERSON_NAME]" at bounding box center [511, 244] width 43 height 7
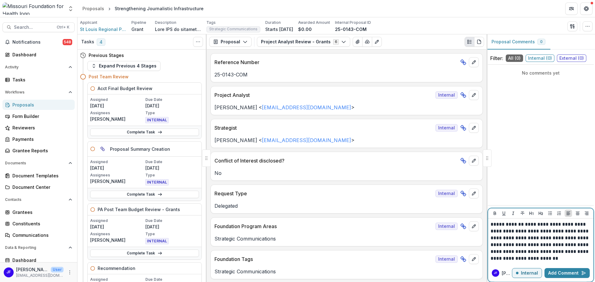
click at [571, 238] on p "**********" at bounding box center [540, 241] width 100 height 41
click at [556, 257] on p "**********" at bounding box center [540, 241] width 100 height 41
click at [558, 275] on button "Add Comment" at bounding box center [566, 273] width 45 height 10
